Goal: Transaction & Acquisition: Purchase product/service

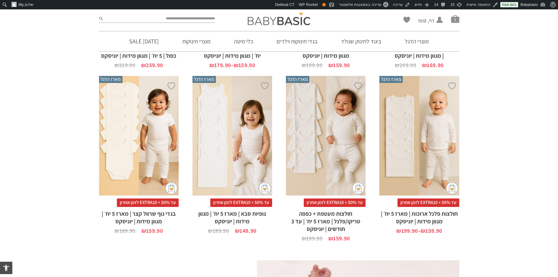
scroll to position [967, 0]
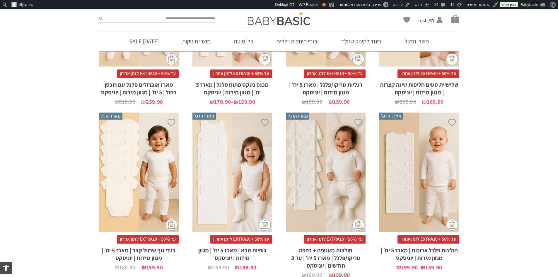
click at [225, 142] on div "x בחירת מידה 1-2y 2-3y 4-6y 6-8-שנים 8-10y 10-12-שנים 12-14-שנים 14-16-שנים" at bounding box center [233, 173] width 80 height 120
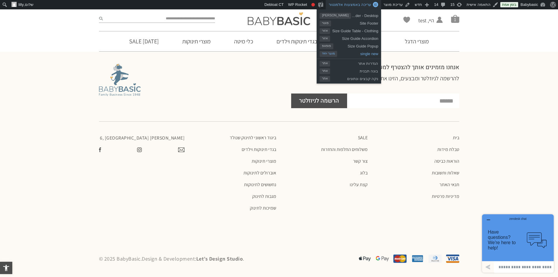
click at [358, 53] on span "single new" at bounding box center [357, 53] width 41 height 8
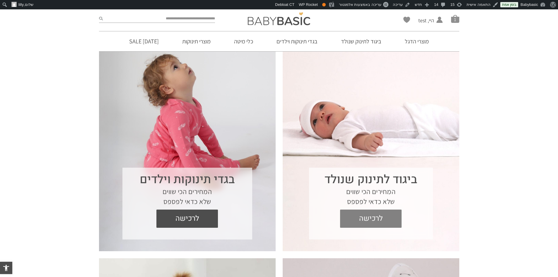
click at [357, 221] on span "לרכישה" at bounding box center [371, 219] width 53 height 18
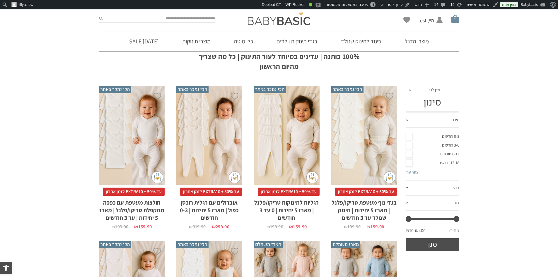
click at [453, 19] on span "סל קניות" at bounding box center [455, 19] width 8 height 8
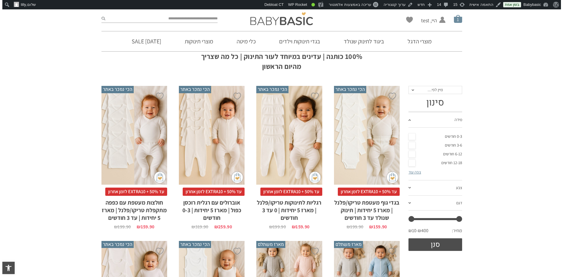
scroll to position [9, 0]
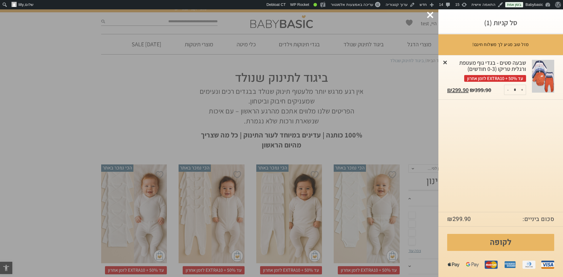
click at [445, 60] on link "×" at bounding box center [445, 62] width 6 height 6
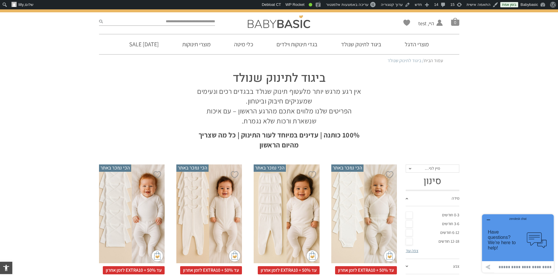
click at [130, 141] on section "ביגוד לתינוק שנולד אין רגע מרגש יותר מלעטוף תינוק שנולד בבגדים רכים ונעימים שמע…" at bounding box center [279, 108] width 361 height 83
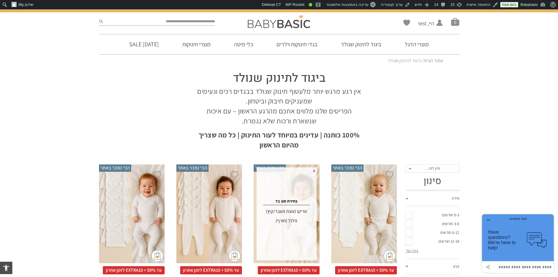
click at [292, 221] on div "פלנל (חורף)" at bounding box center [287, 220] width 58 height 9
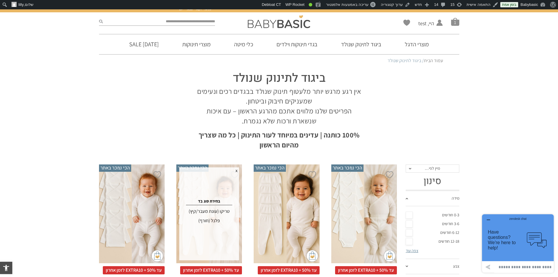
click at [213, 221] on div "פלנל (חורף)" at bounding box center [209, 220] width 58 height 9
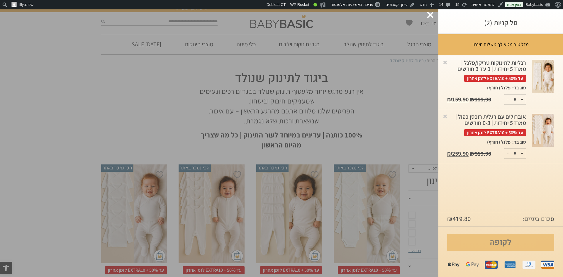
click at [477, 240] on link "לקופה" at bounding box center [500, 242] width 107 height 17
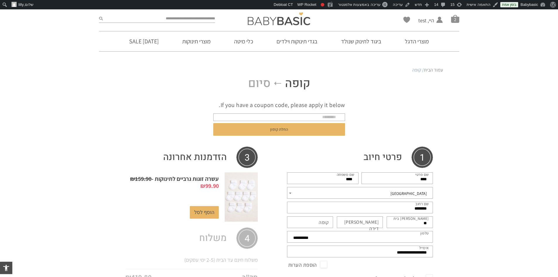
select select "*******"
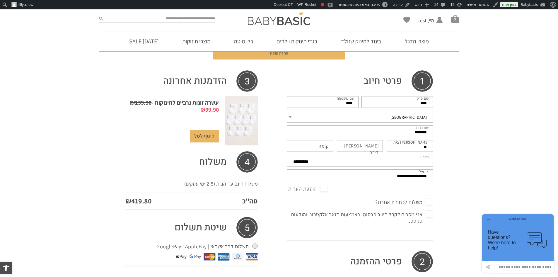
scroll to position [67, 0]
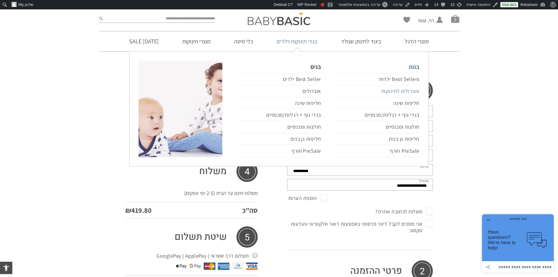
click at [387, 91] on link "אוברולים לתינוקות" at bounding box center [378, 91] width 84 height 12
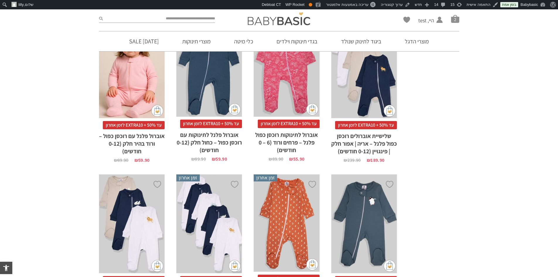
scroll to position [322, 0]
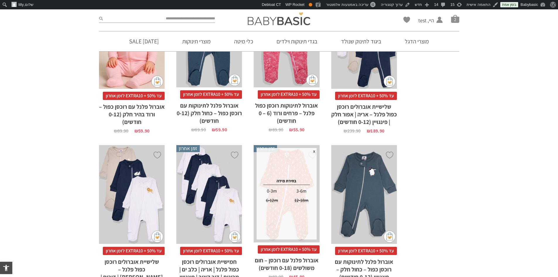
click at [300, 192] on div "3-6m" at bounding box center [301, 190] width 28 height 9
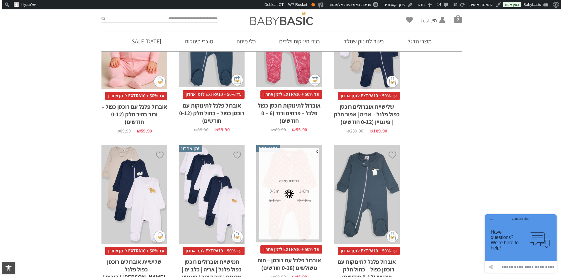
scroll to position [9, 0]
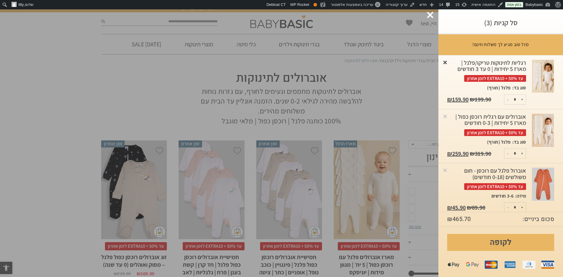
click at [448, 63] on link "×" at bounding box center [445, 62] width 6 height 6
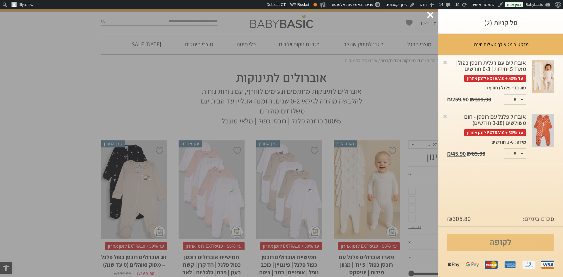
click at [468, 243] on link "לקופה" at bounding box center [500, 242] width 107 height 17
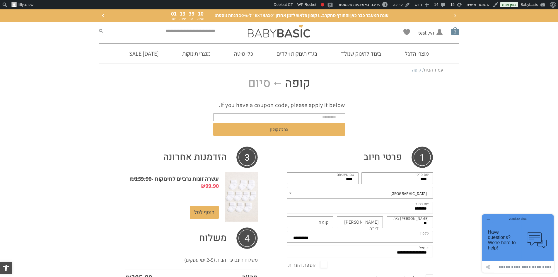
click at [456, 34] on span "סל קניות" at bounding box center [455, 31] width 8 height 8
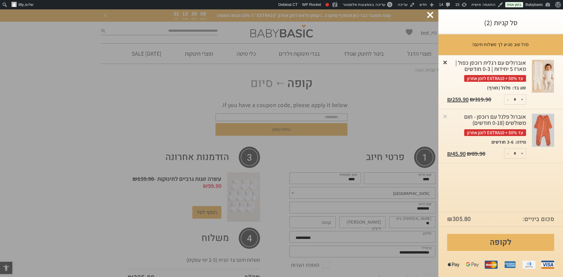
click at [444, 62] on link "×" at bounding box center [445, 62] width 6 height 6
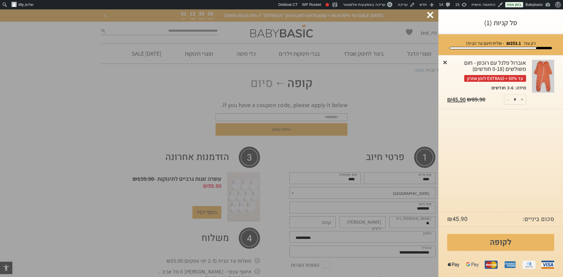
click at [444, 62] on link "×" at bounding box center [445, 62] width 6 height 6
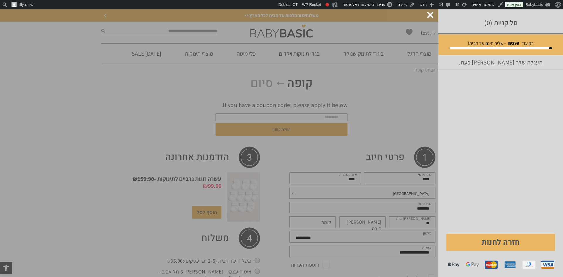
click at [428, 16] on div at bounding box center [430, 15] width 6 height 6
